Goal: Task Accomplishment & Management: Manage account settings

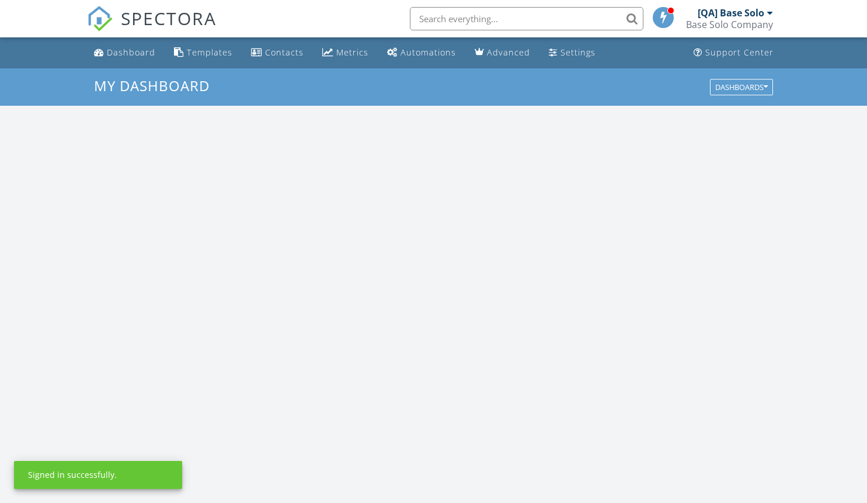
scroll to position [1081, 886]
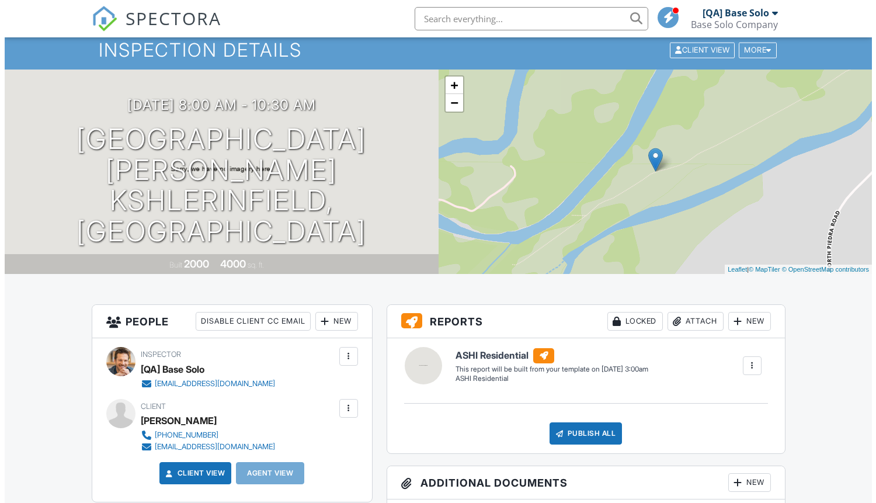
scroll to position [147, 0]
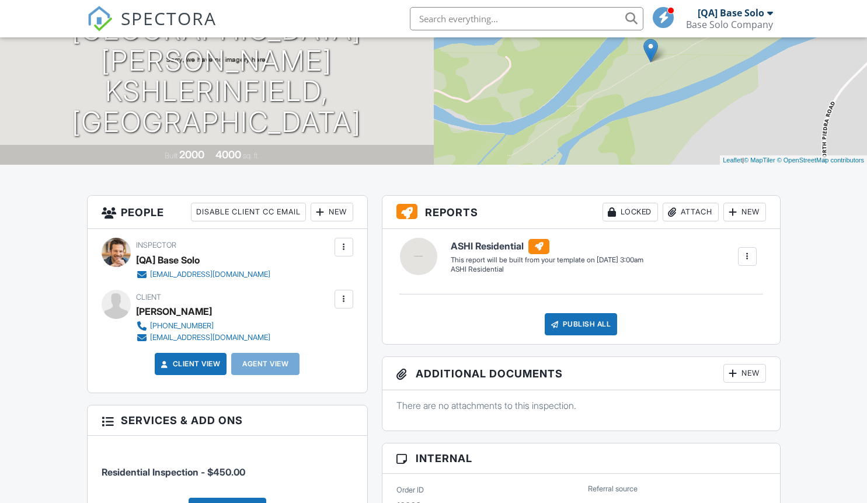
click at [343, 298] on div at bounding box center [344, 299] width 12 height 12
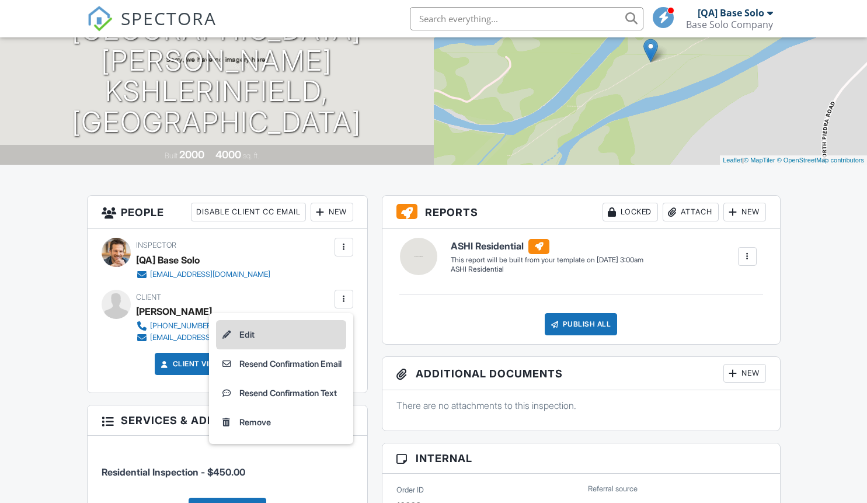
click at [277, 334] on li "Edit" at bounding box center [281, 334] width 130 height 29
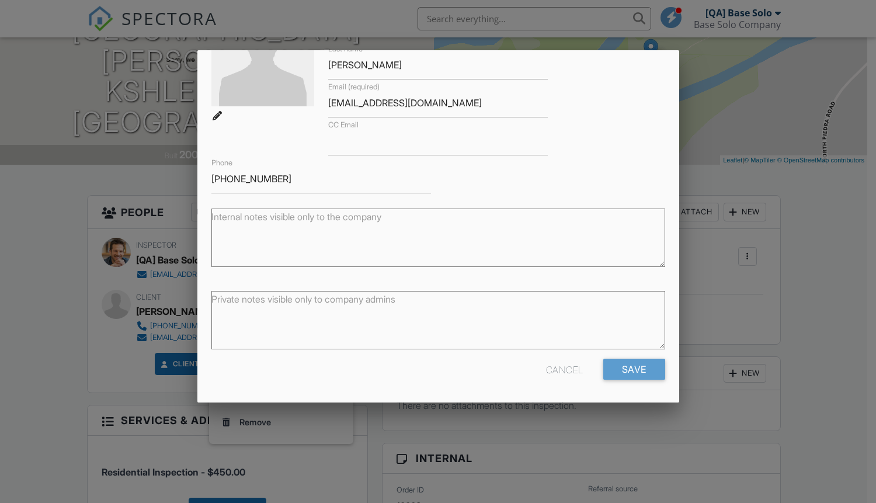
scroll to position [0, 0]
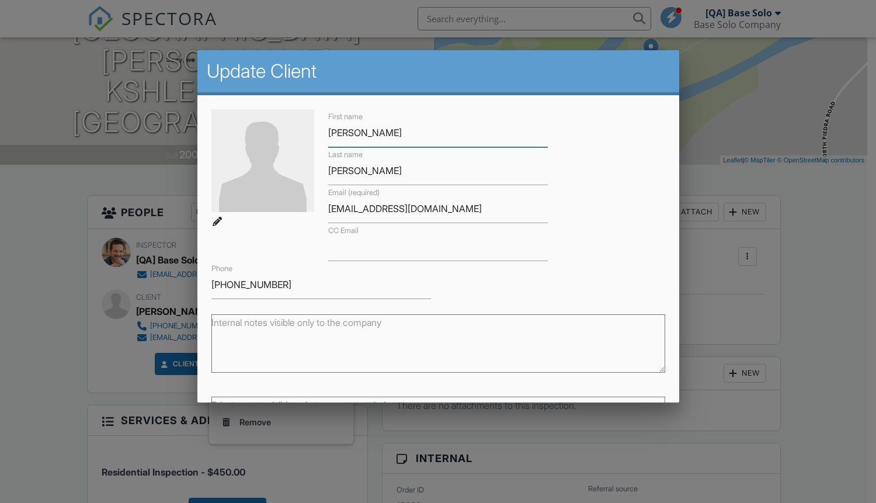
click at [370, 134] on input "Corrine" at bounding box center [438, 133] width 220 height 29
type input "Updated"
click at [357, 166] on input "Hackett" at bounding box center [438, 171] width 220 height 29
type input "Client"
click at [374, 251] on input "CC Email" at bounding box center [438, 246] width 220 height 29
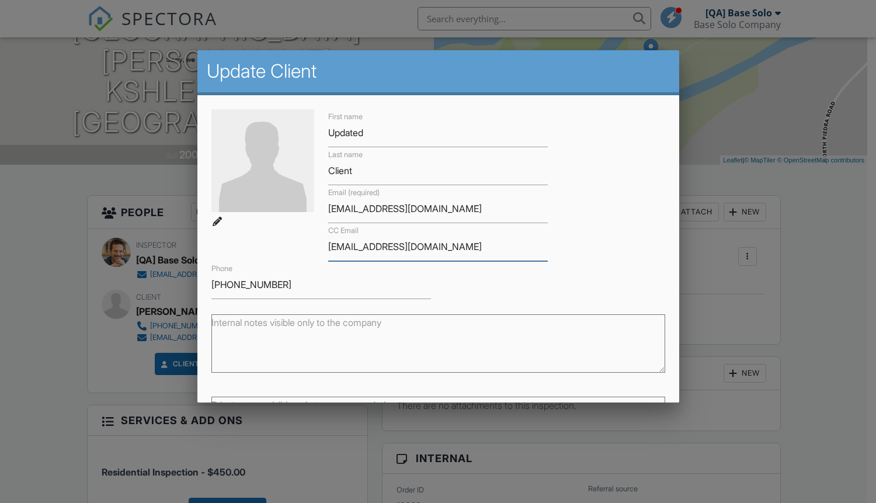
type input "[EMAIL_ADDRESS][DOMAIN_NAME]"
click at [330, 286] on input "847-738-4845" at bounding box center [321, 284] width 220 height 29
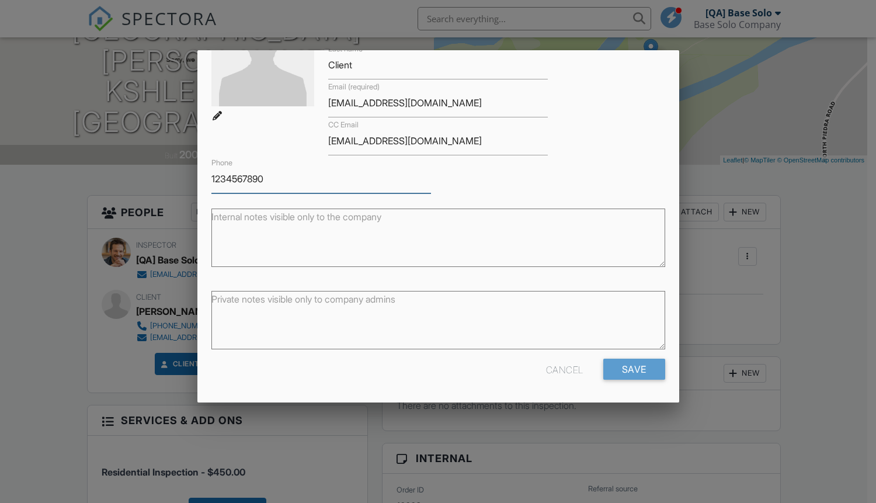
type input "1234567890"
click at [334, 228] on textarea "Internal notes visible only to the company" at bounding box center [438, 238] width 454 height 58
type textarea "Updated notes"
click at [377, 317] on textarea "Private notes visible only to company admins" at bounding box center [438, 320] width 454 height 58
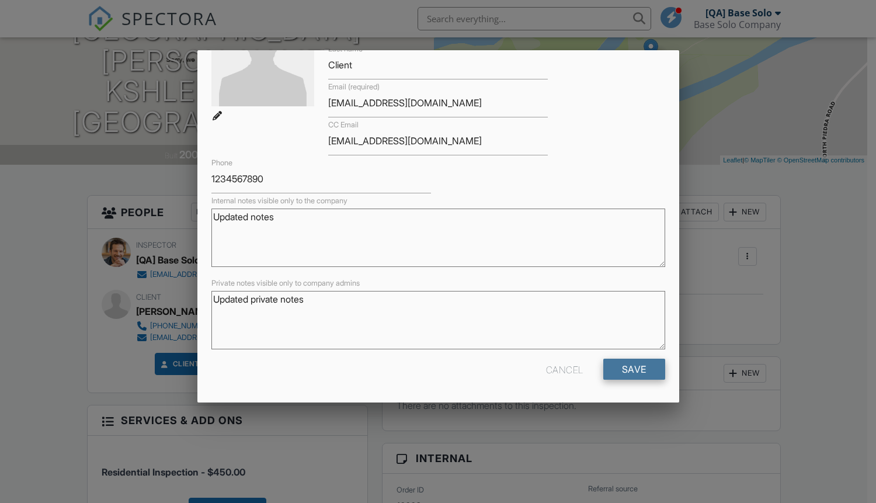
type textarea "Updated private notes"
click at [626, 368] on input "Save" at bounding box center [634, 369] width 62 height 21
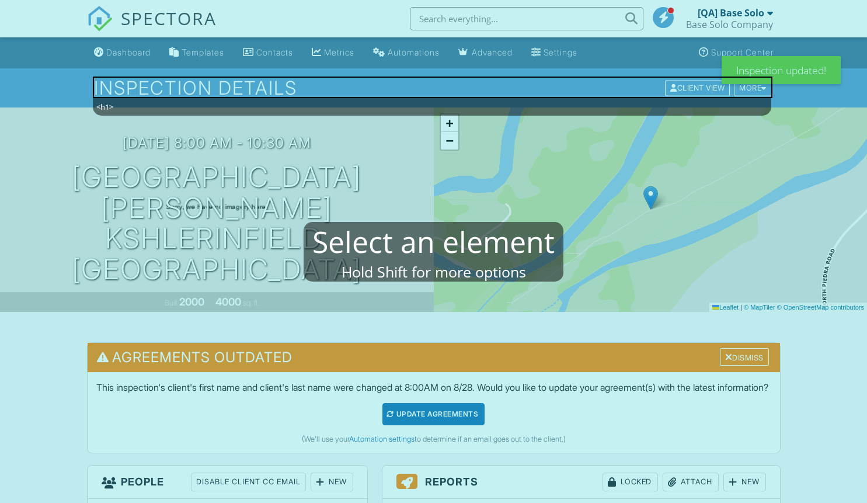
click at [228, 94] on mablhighlight "<h1>" at bounding box center [433, 88] width 680 height 22
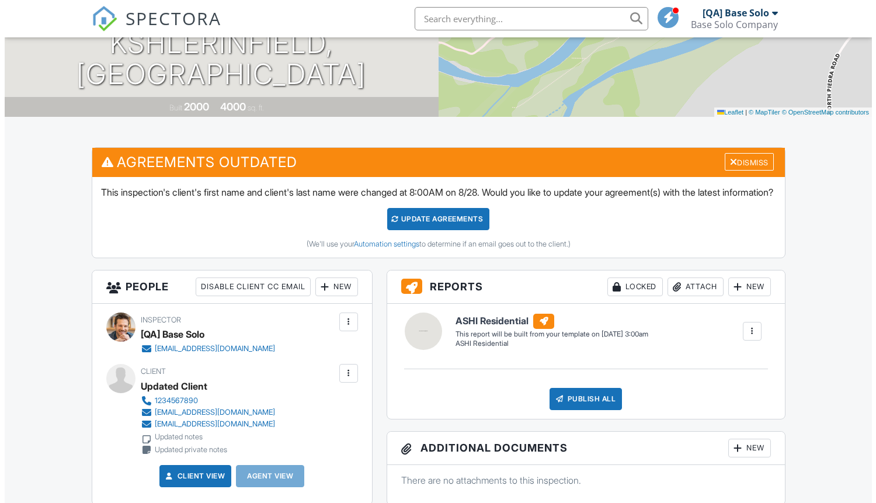
scroll to position [322, 0]
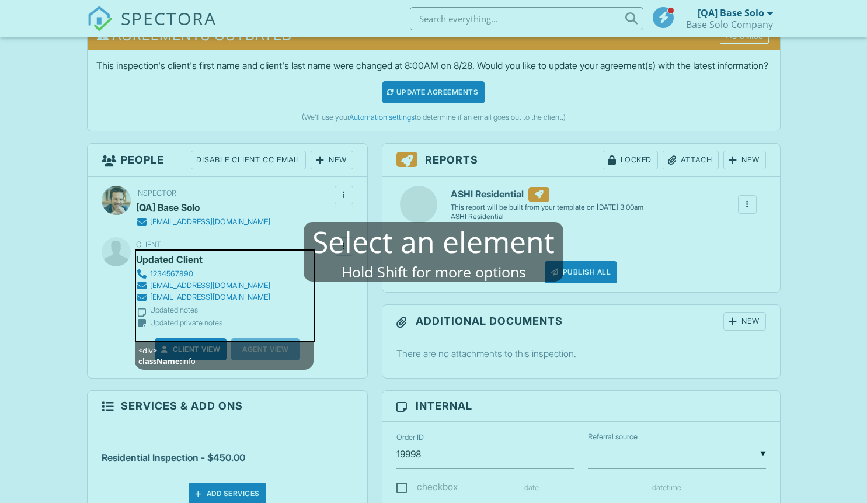
click at [300, 270] on mablhighlight "<div> className: info" at bounding box center [225, 295] width 180 height 92
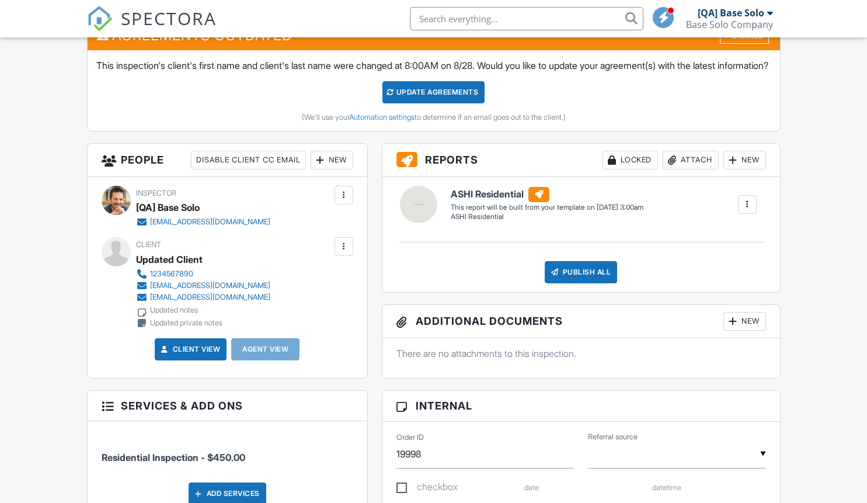
click at [343, 252] on div at bounding box center [344, 247] width 12 height 12
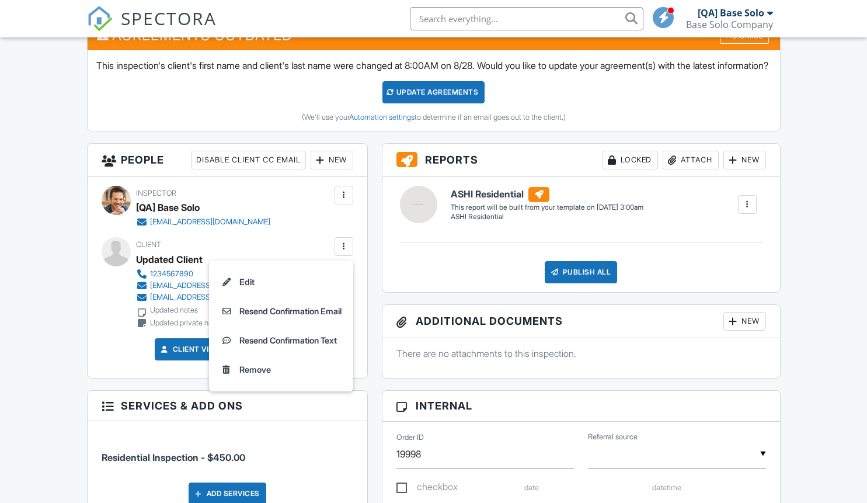
click at [277, 295] on li "Edit" at bounding box center [281, 282] width 130 height 29
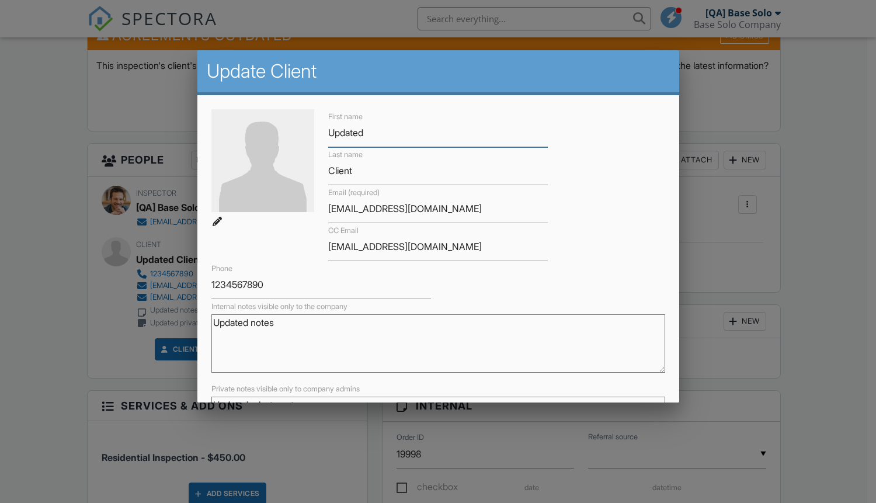
scroll to position [106, 0]
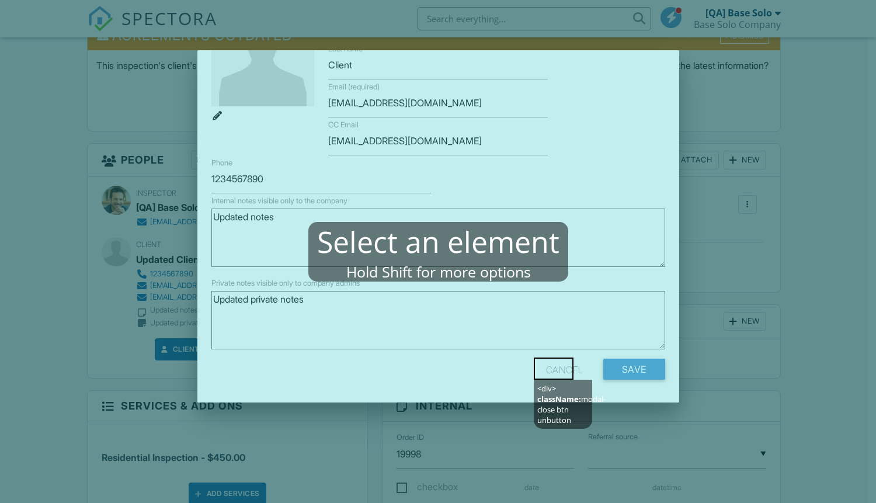
click at [566, 372] on mablhighlight "<div> className: modal-close btn unbutton" at bounding box center [554, 368] width 40 height 22
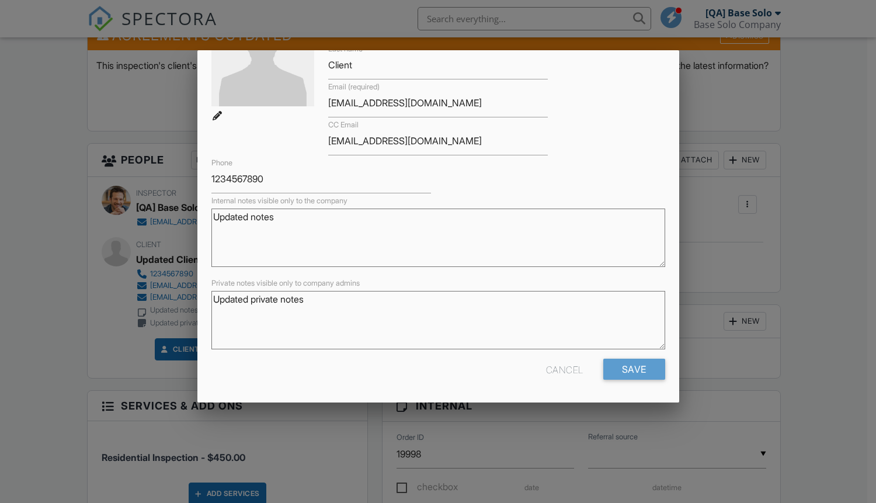
click at [554, 369] on div "Cancel" at bounding box center [564, 369] width 37 height 21
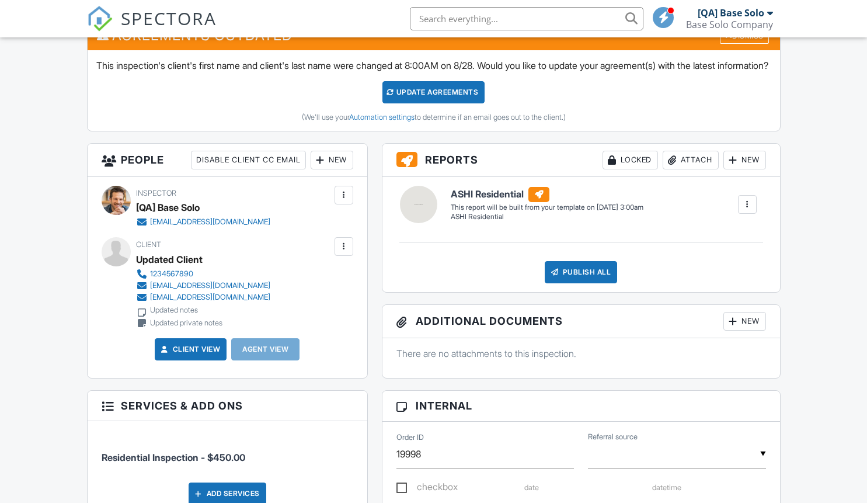
click at [343, 252] on div at bounding box center [344, 247] width 12 height 12
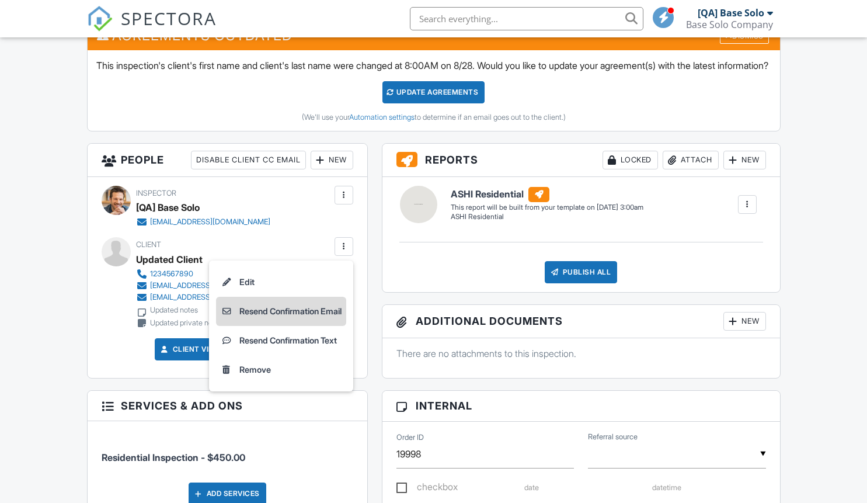
click at [277, 324] on li "Resend Confirmation Email" at bounding box center [281, 311] width 130 height 29
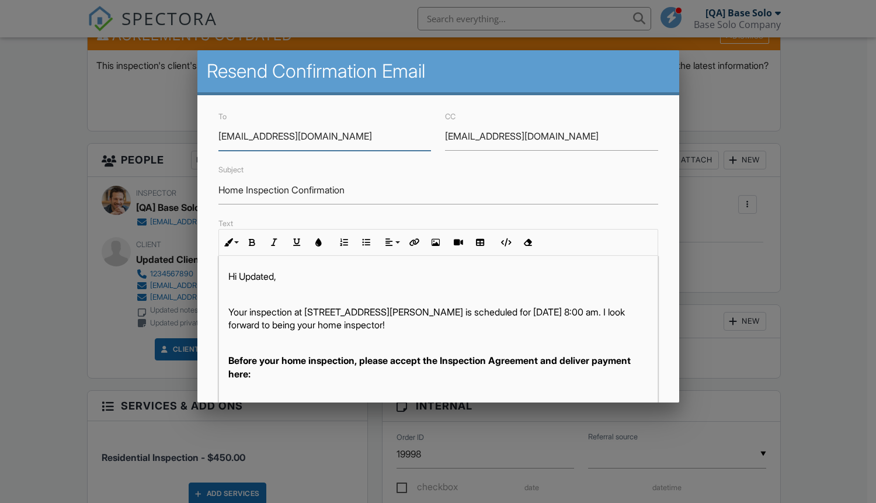
click at [545, 136] on input "[EMAIL_ADDRESS][DOMAIN_NAME]" at bounding box center [551, 136] width 213 height 29
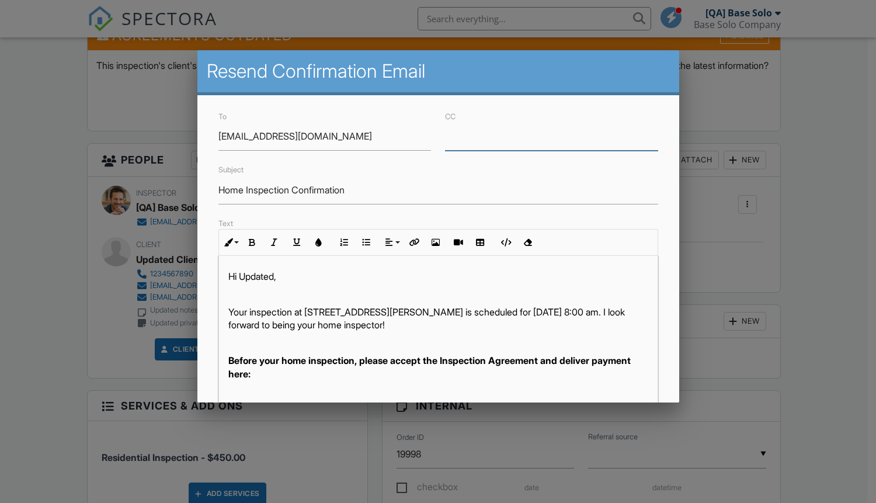
click at [433, 190] on input "Home Inspection Confirmation" at bounding box center [438, 190] width 440 height 29
type input "Resend Confirmation Listing Agent"
click at [433, 190] on input "Resend Confirmation Listing Agent" at bounding box center [438, 190] width 440 height 29
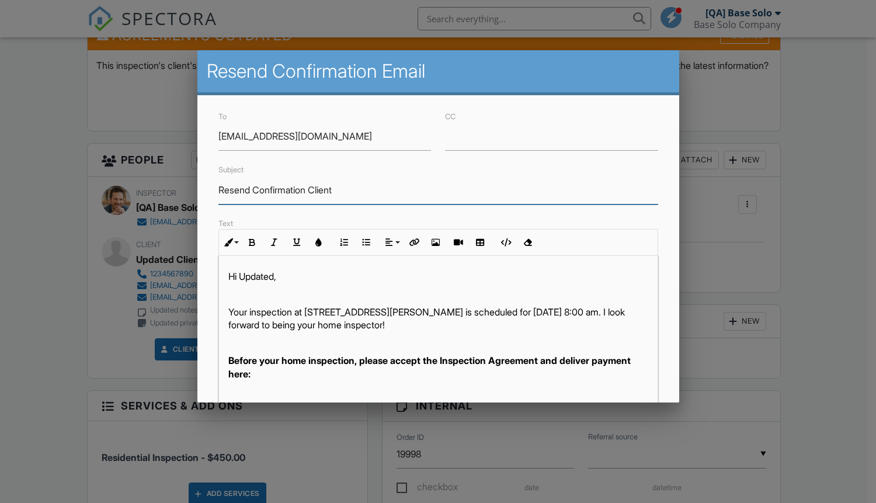
scroll to position [222, 0]
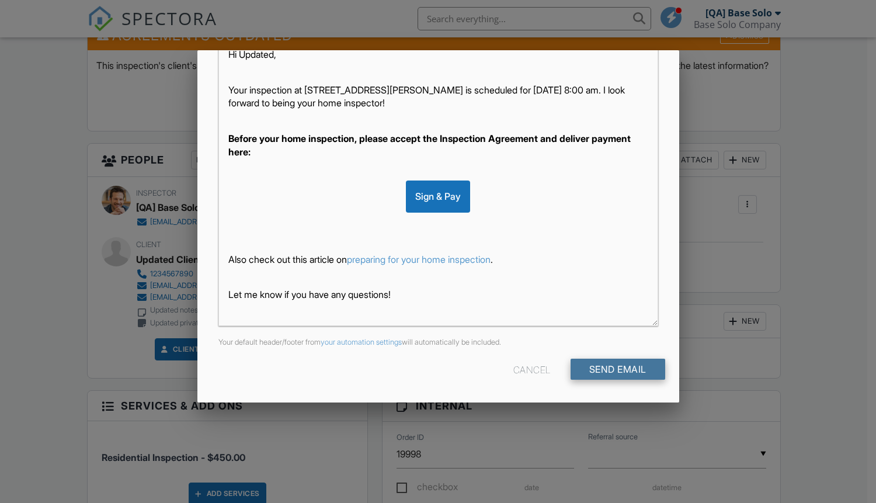
click at [608, 369] on input "Send Email" at bounding box center [618, 369] width 95 height 21
type input "Resend Confirmation Client"
click at [608, 369] on input "Send Email" at bounding box center [618, 369] width 95 height 21
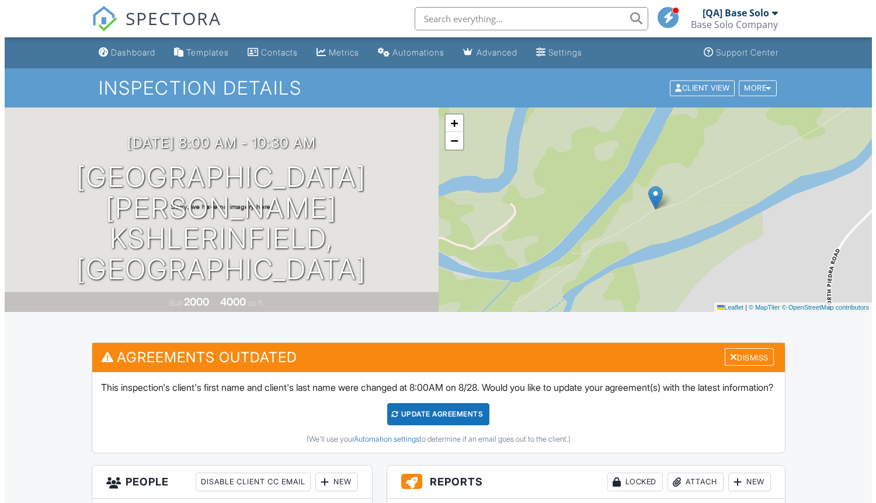
scroll to position [330, 0]
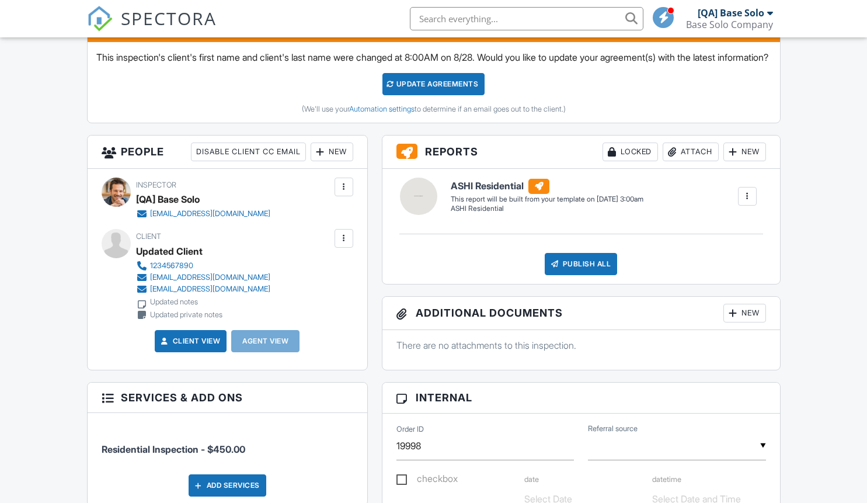
click at [343, 244] on div at bounding box center [344, 238] width 12 height 12
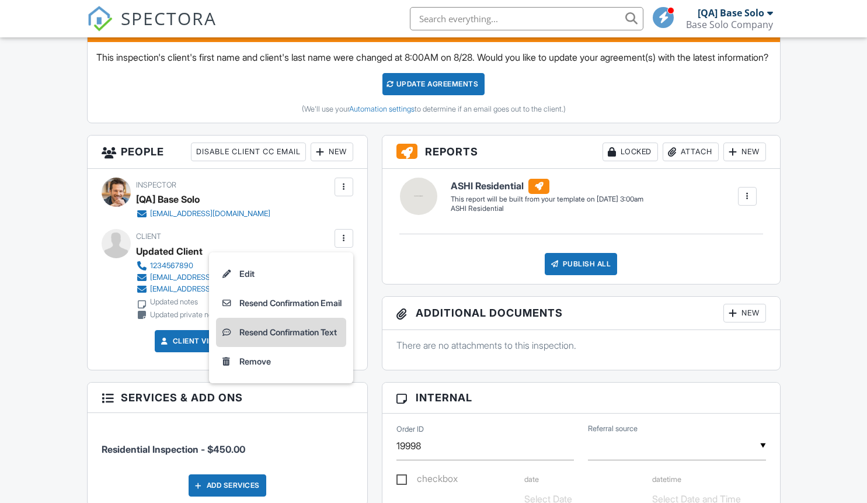
click at [301, 345] on li "Resend Confirmation Text" at bounding box center [281, 332] width 130 height 29
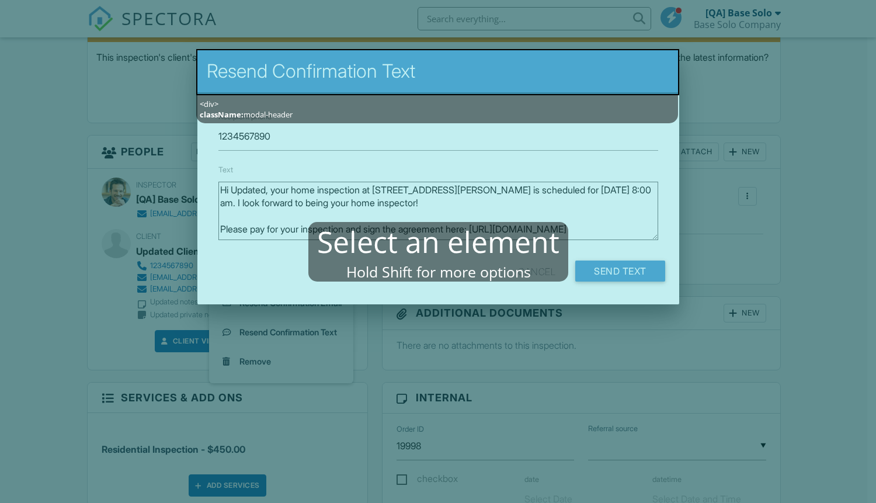
click at [488, 91] on mablhighlight "<div> className: modal-header" at bounding box center [437, 72] width 483 height 46
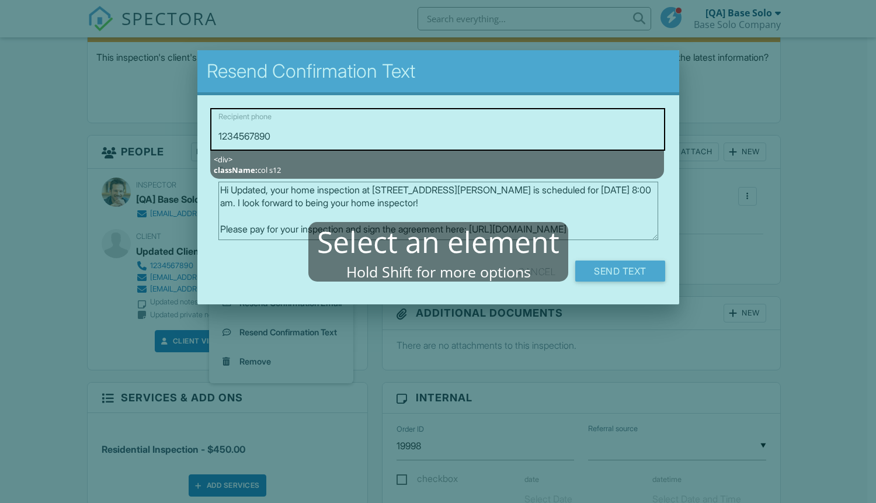
click at [459, 113] on mablhighlight "<div> className: col s12" at bounding box center [437, 129] width 455 height 43
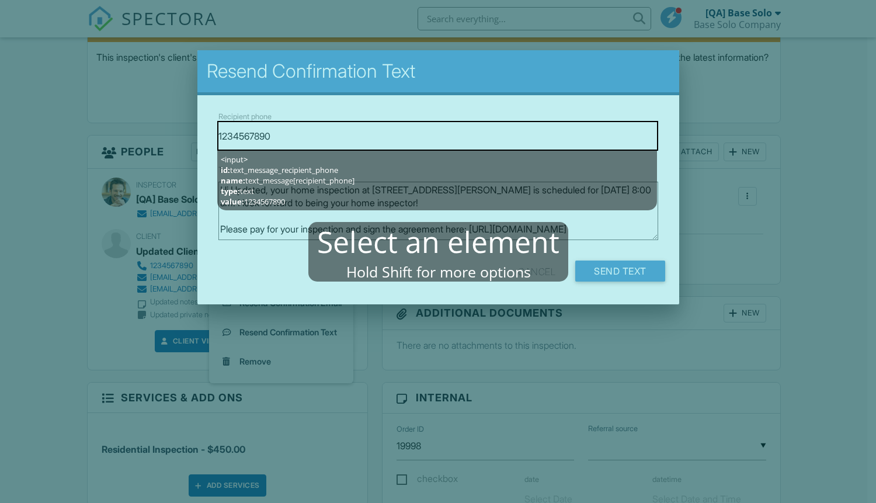
click at [405, 137] on mablhighlight "<input> id: text_message_recipient_phone name: text_message[recipient_phone] ty…" at bounding box center [437, 136] width 441 height 30
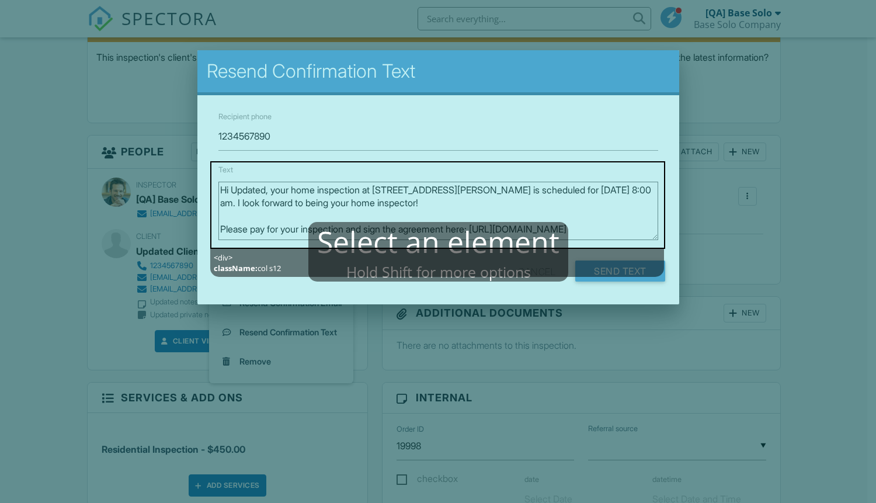
click at [515, 168] on mablhighlight "<div> className: col s12" at bounding box center [437, 205] width 455 height 88
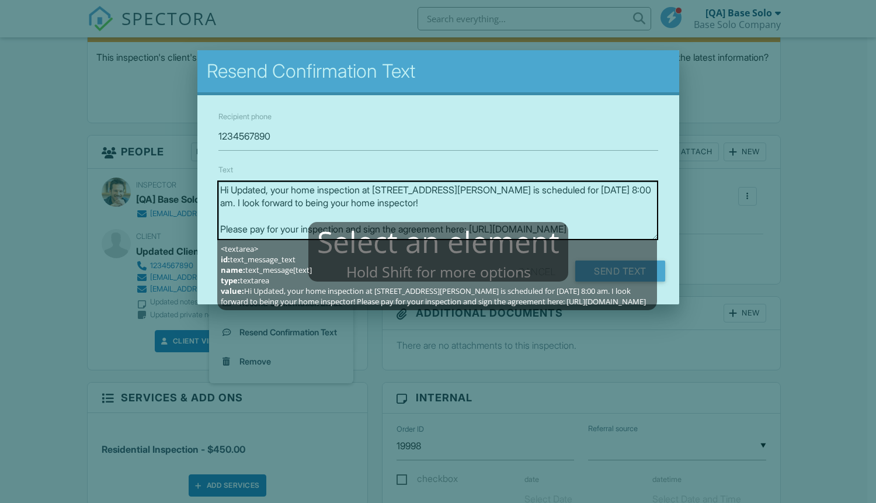
click at [456, 213] on mablhighlight "<textarea> id: text_message_text name: text_message[text] type: textarea value:…" at bounding box center [437, 210] width 441 height 60
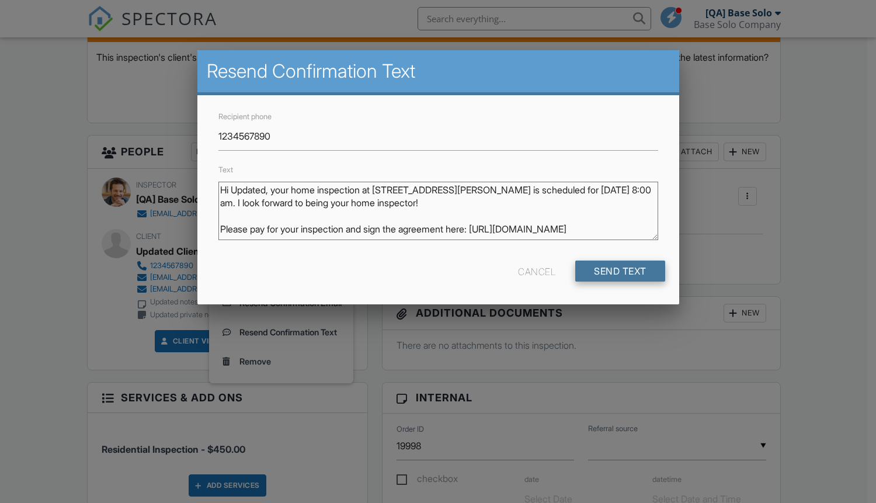
click at [613, 268] on input "Send Text" at bounding box center [620, 271] width 90 height 21
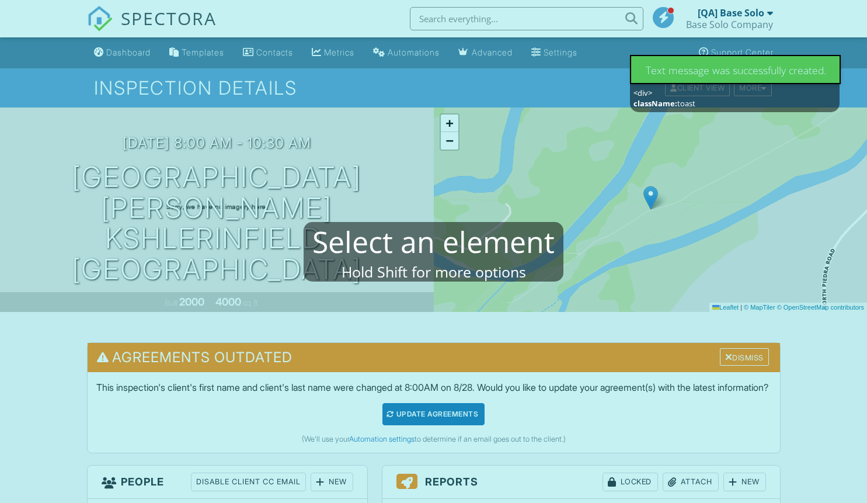
click at [790, 73] on mablhighlight "<div> className: toast" at bounding box center [735, 69] width 211 height 29
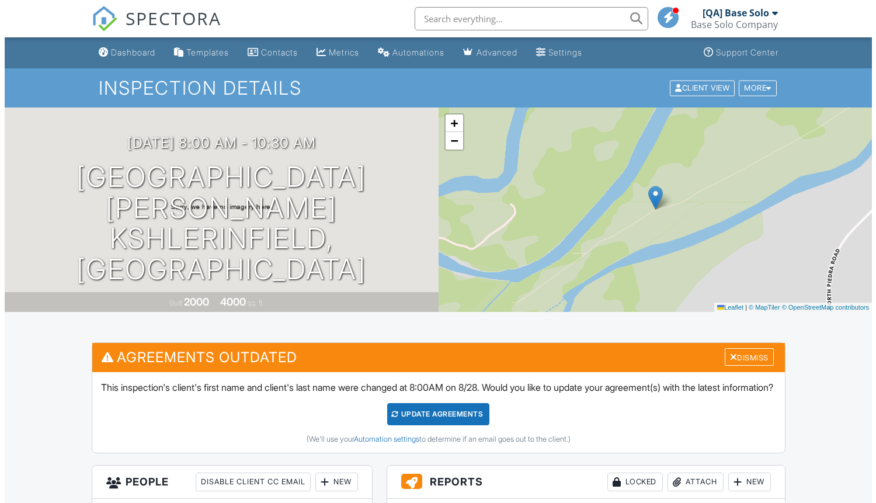
scroll to position [228, 0]
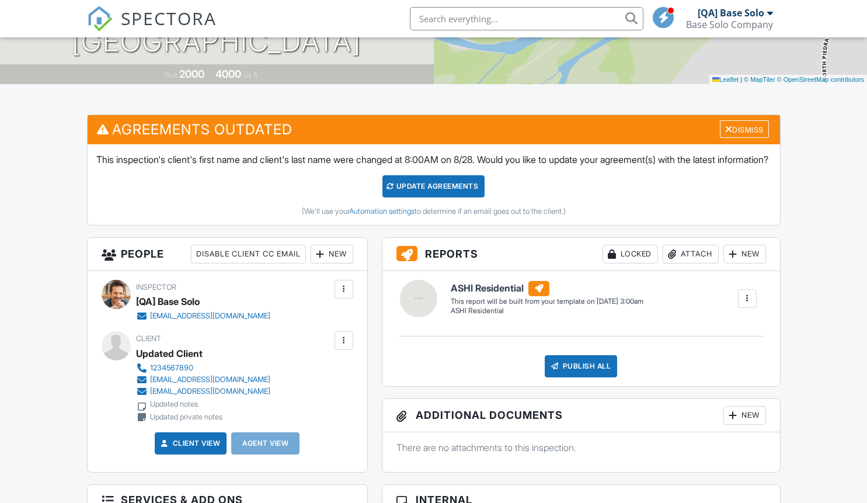
click at [344, 346] on div at bounding box center [344, 341] width 12 height 12
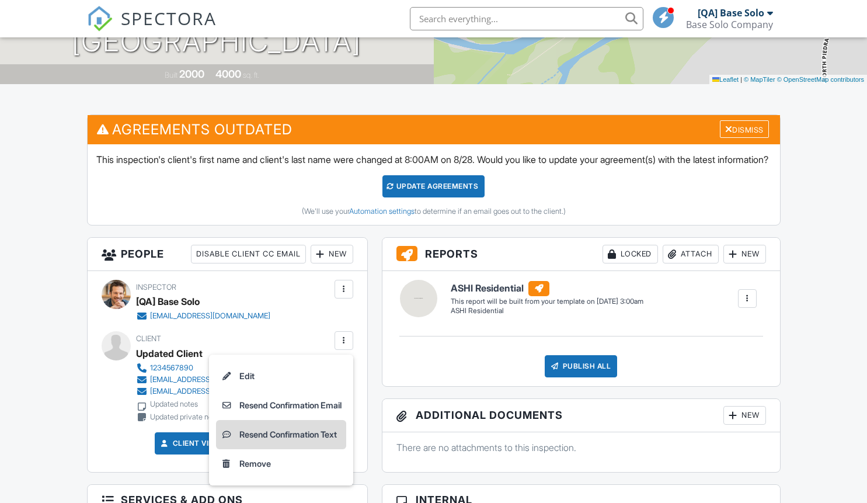
click at [282, 446] on li "Resend Confirmation Text" at bounding box center [281, 434] width 130 height 29
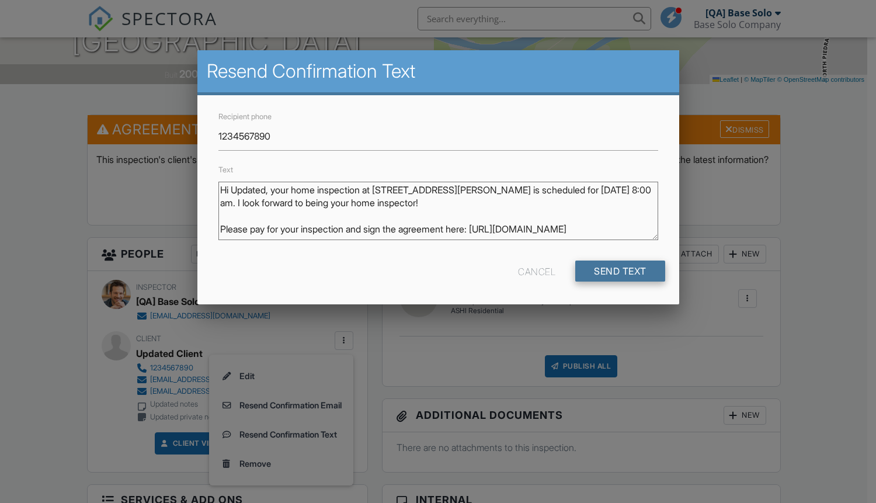
drag, startPoint x: 613, startPoint y: 268, endPoint x: 638, endPoint y: 269, distance: 25.7
click at [636, 269] on input "Send Text" at bounding box center [620, 271] width 90 height 21
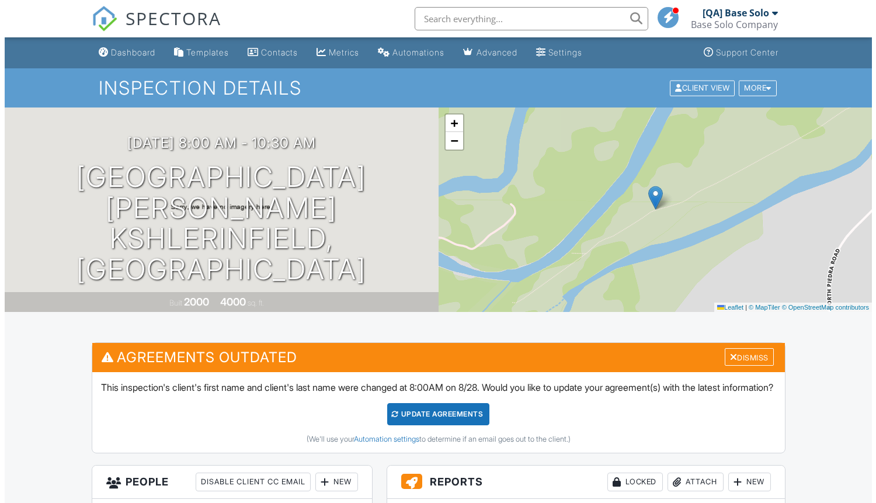
scroll to position [265, 0]
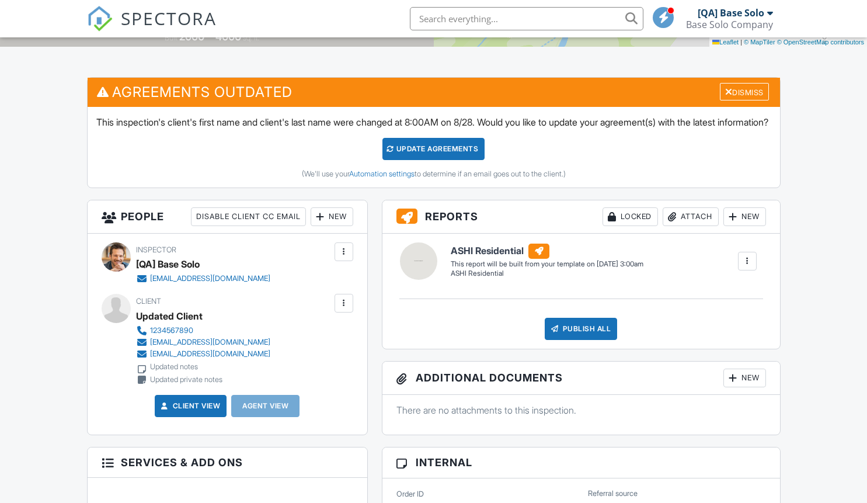
click at [343, 309] on div at bounding box center [344, 303] width 12 height 12
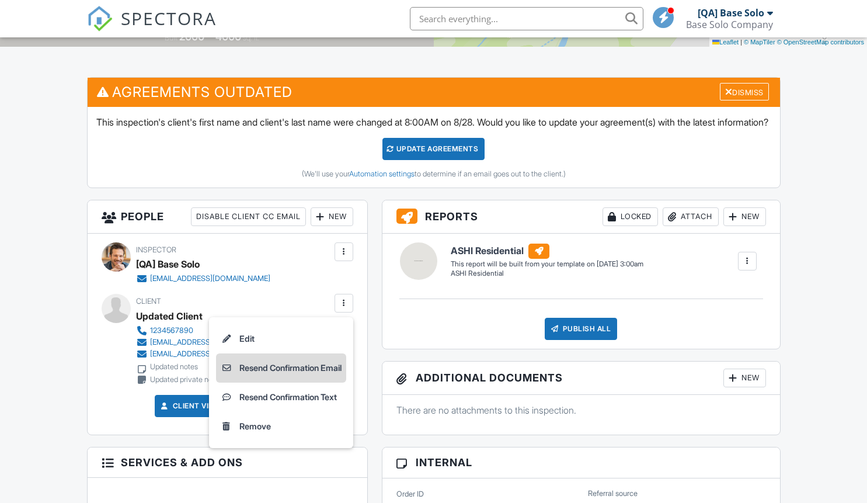
click at [277, 381] on li "Resend Confirmation Email" at bounding box center [281, 367] width 130 height 29
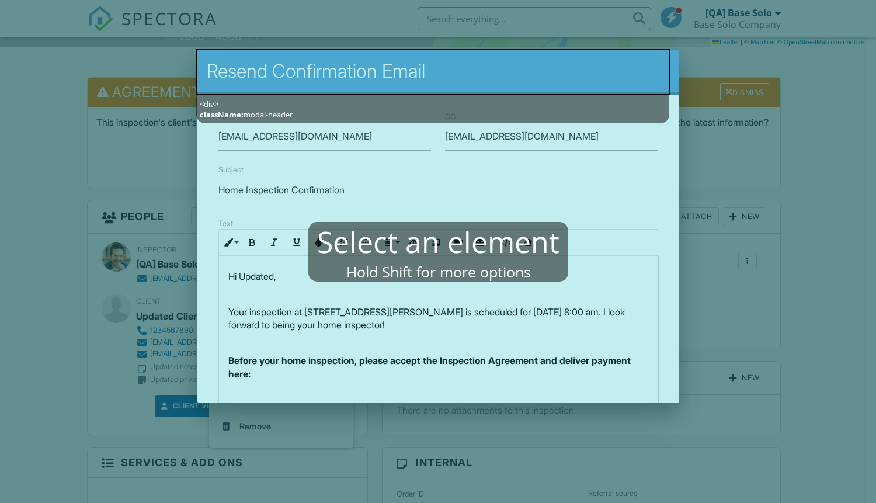
click at [565, 85] on mablhighlight "<div> className: modal-header" at bounding box center [433, 72] width 474 height 46
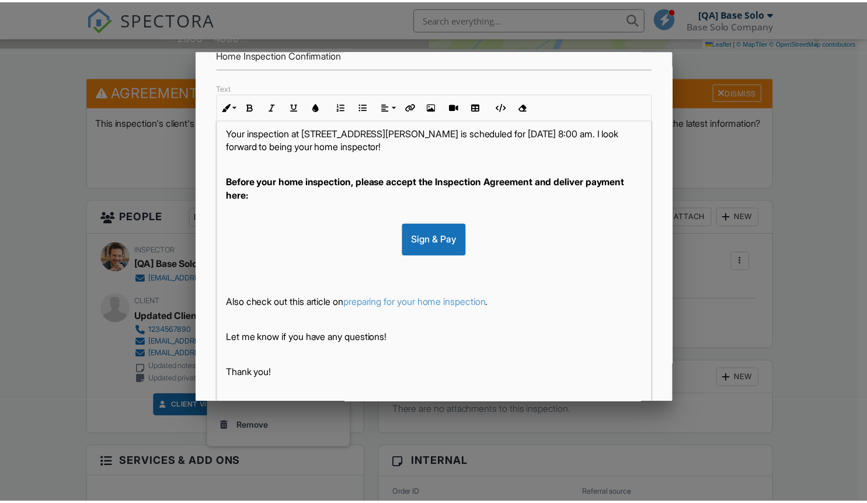
scroll to position [222, 0]
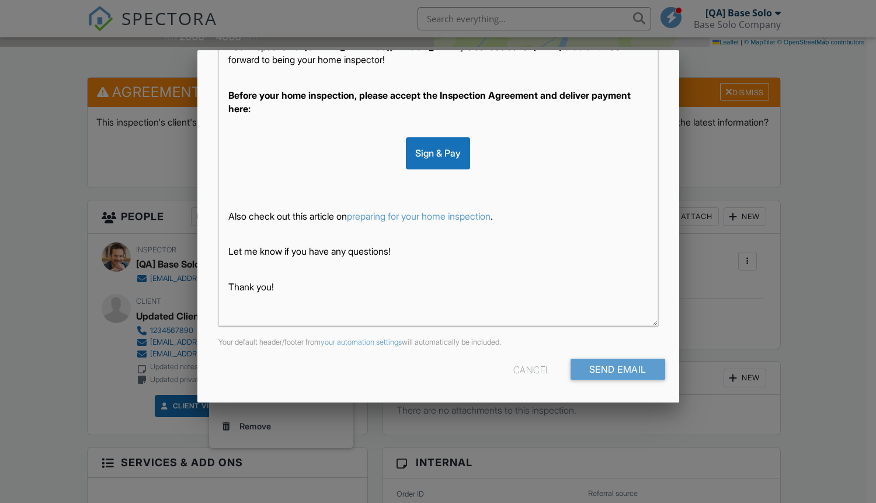
click at [525, 372] on div "Cancel" at bounding box center [531, 369] width 37 height 21
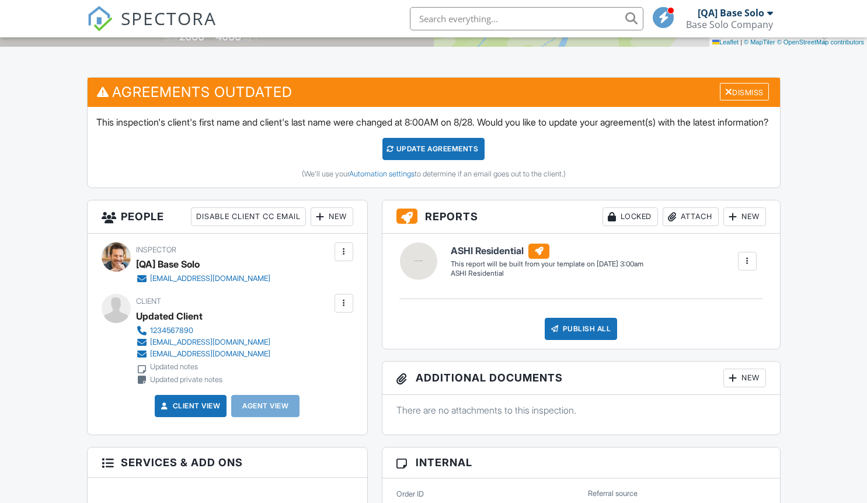
click at [343, 309] on div at bounding box center [344, 303] width 12 height 12
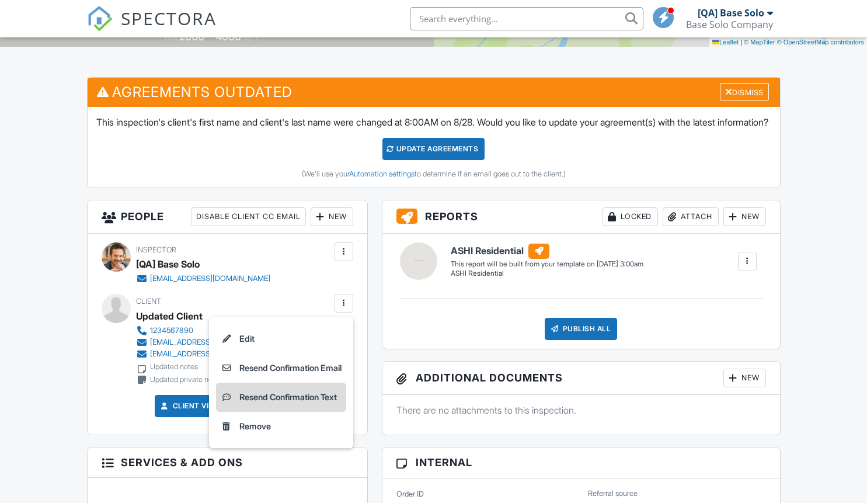
click at [277, 410] on li "Resend Confirmation Text" at bounding box center [281, 397] width 130 height 29
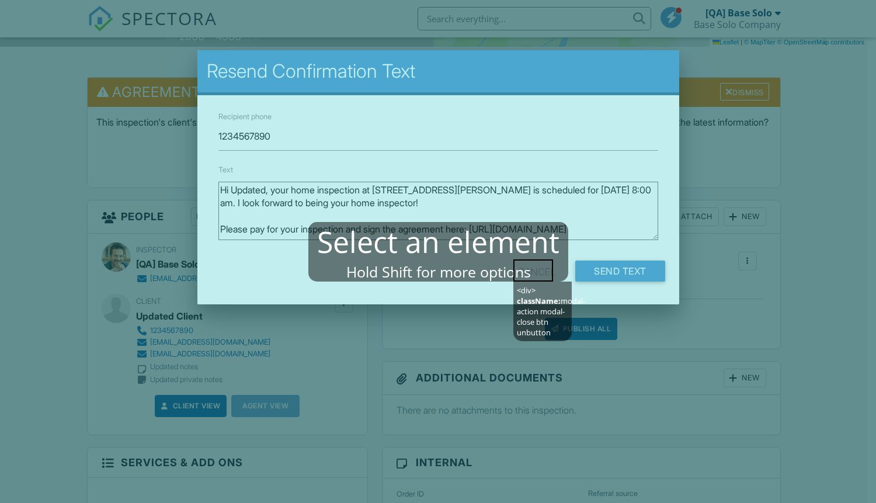
click at [539, 268] on mablhighlight "<div> className: modal-action modal-close btn unbutton" at bounding box center [533, 270] width 40 height 22
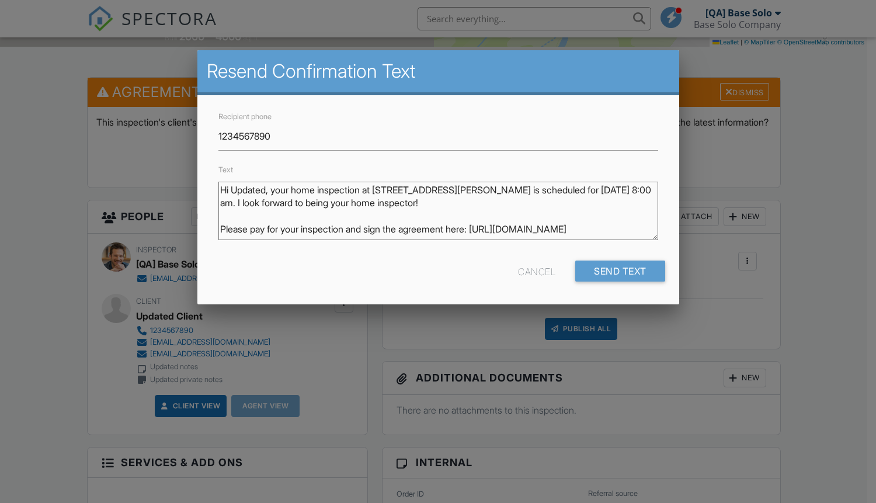
click at [534, 271] on div "Cancel" at bounding box center [536, 271] width 37 height 21
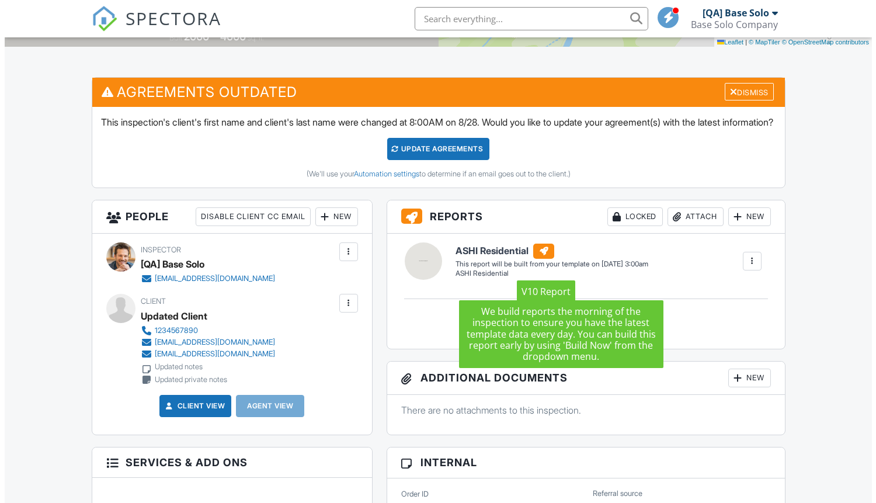
scroll to position [0, 0]
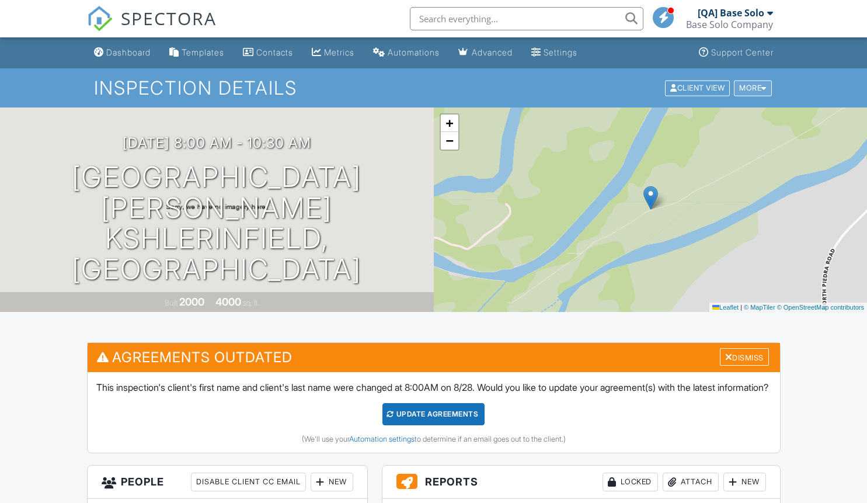
click at [751, 88] on div "More" at bounding box center [753, 88] width 38 height 16
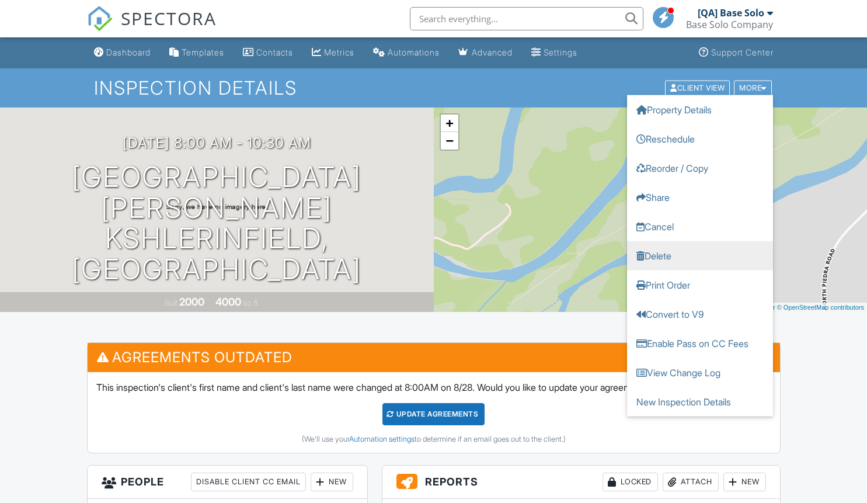
click at [700, 255] on link "Delete" at bounding box center [700, 255] width 146 height 29
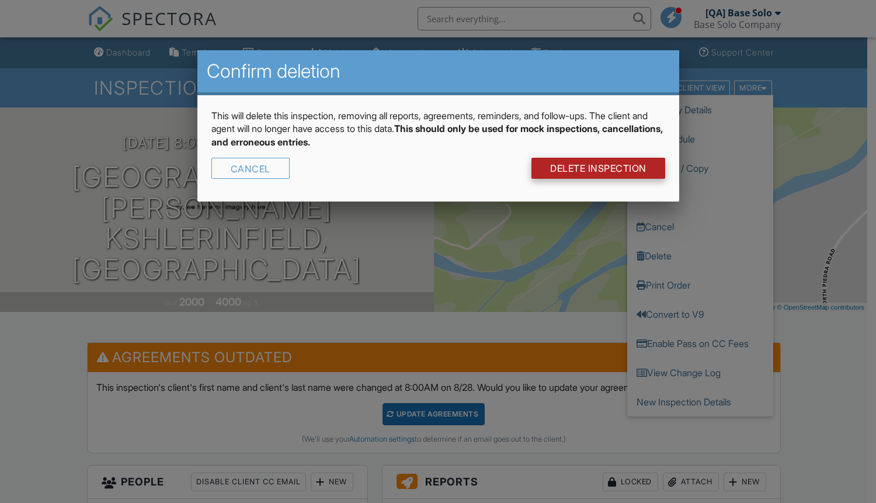
click at [597, 168] on link "DELETE Inspection" at bounding box center [599, 168] width 134 height 21
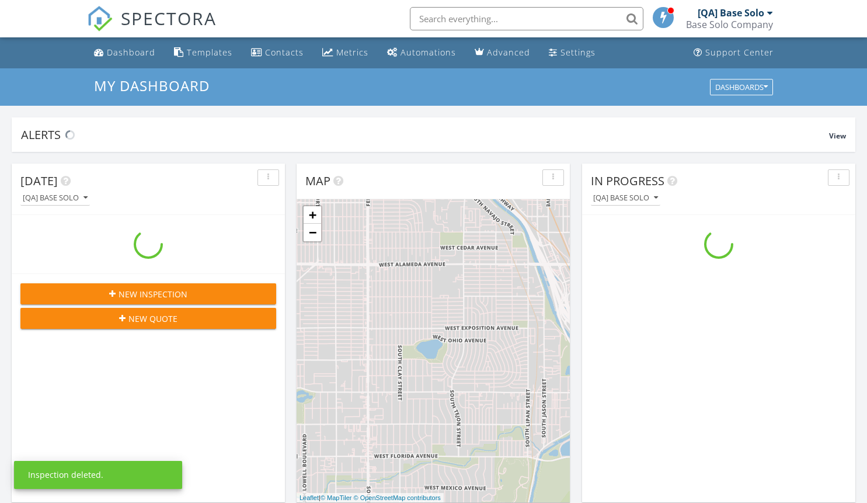
scroll to position [1081, 886]
